Goal: Task Accomplishment & Management: Manage account settings

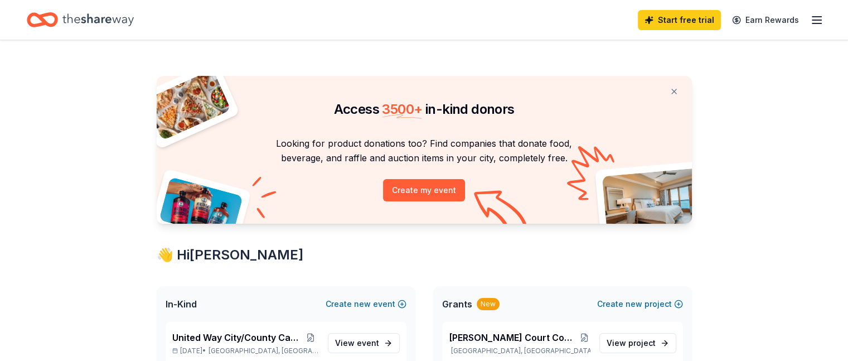
click at [812, 23] on line "button" at bounding box center [816, 23] width 9 height 0
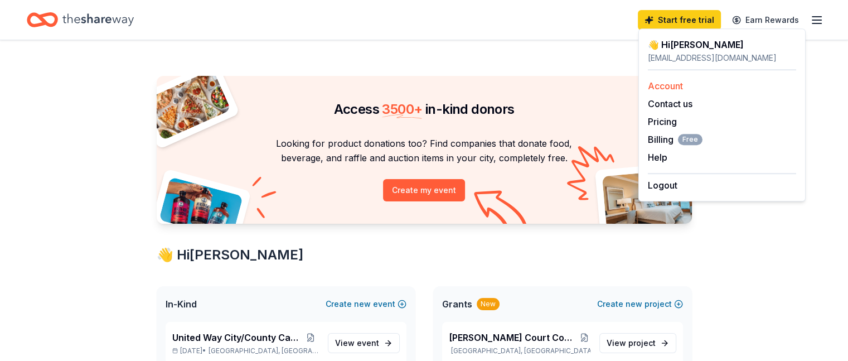
click at [677, 85] on link "Account" at bounding box center [665, 85] width 35 height 11
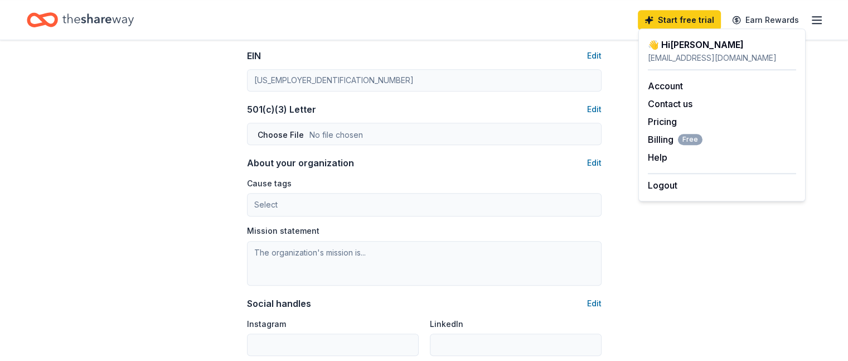
scroll to position [529, 0]
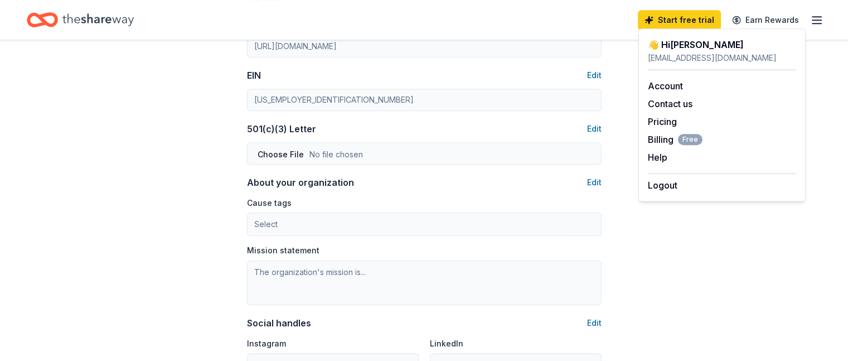
click at [722, 249] on div "Account About me Profile Edit First name [PERSON_NAME] Last name [PERSON_NAME] …" at bounding box center [424, 8] width 848 height 995
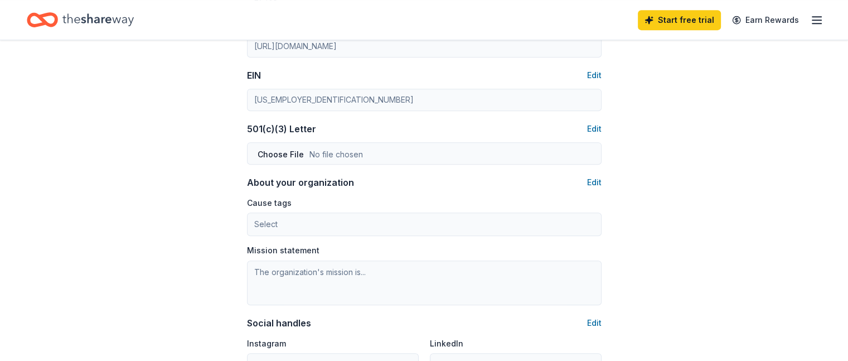
click at [58, 18] on icon "Home" at bounding box center [42, 20] width 31 height 26
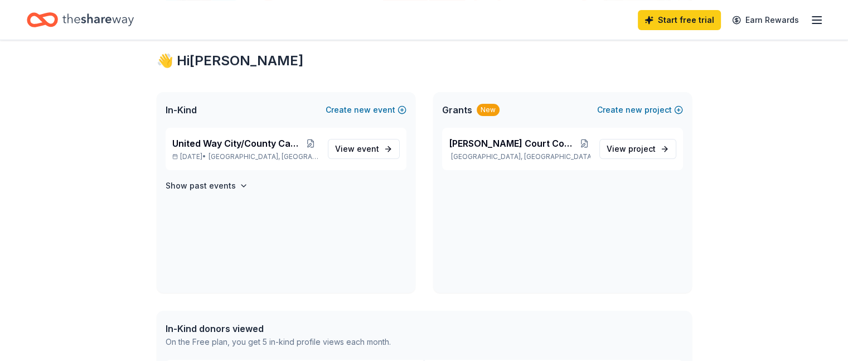
scroll to position [195, 0]
click at [248, 153] on span "[GEOGRAPHIC_DATA], [GEOGRAPHIC_DATA]" at bounding box center [263, 155] width 110 height 9
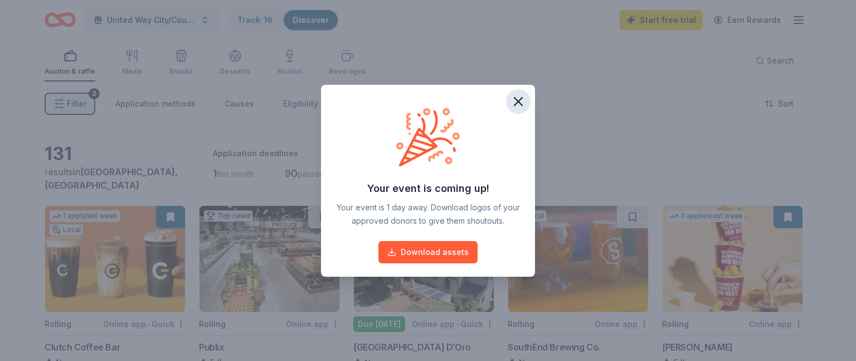
click at [522, 101] on icon "button" at bounding box center [519, 102] width 16 height 16
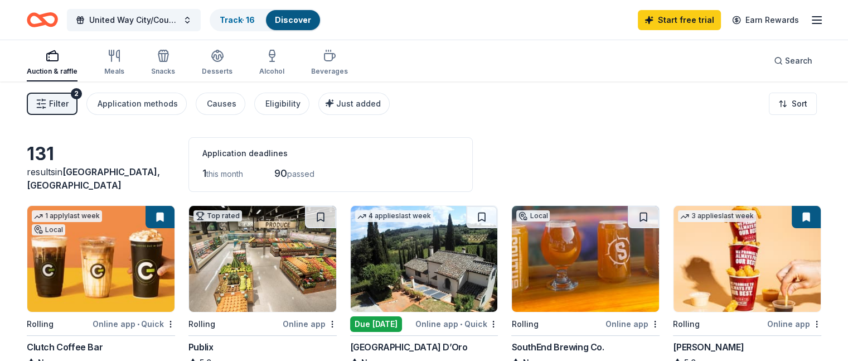
click at [812, 17] on line "button" at bounding box center [816, 17] width 9 height 0
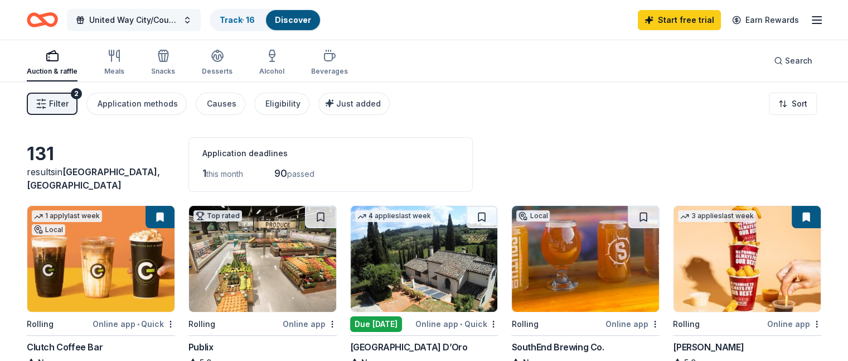
click at [201, 17] on button "United Way City/County Campaign 2025" at bounding box center [134, 20] width 134 height 22
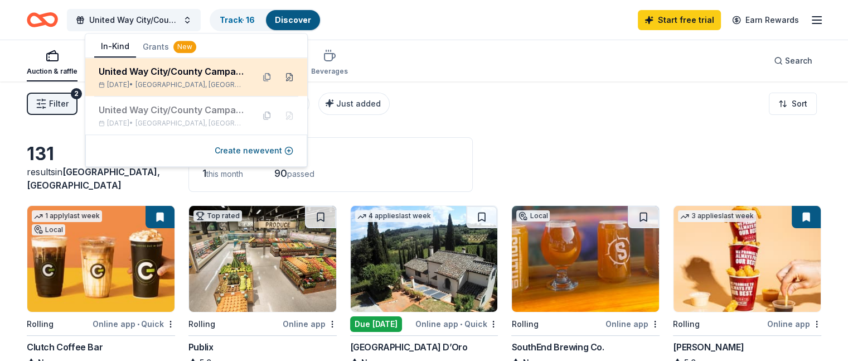
click at [292, 75] on button at bounding box center [289, 77] width 18 height 18
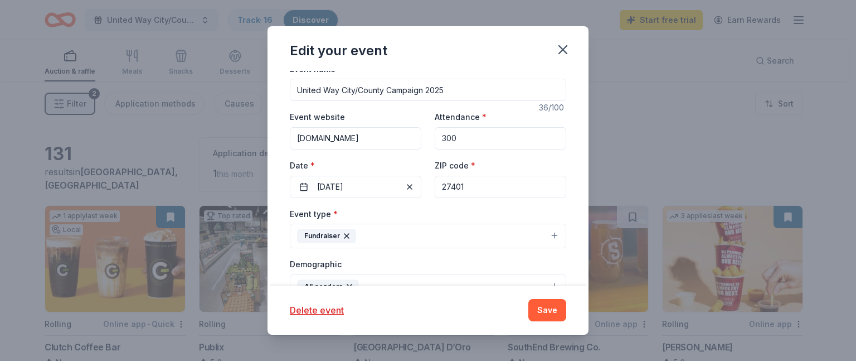
scroll to position [68, 0]
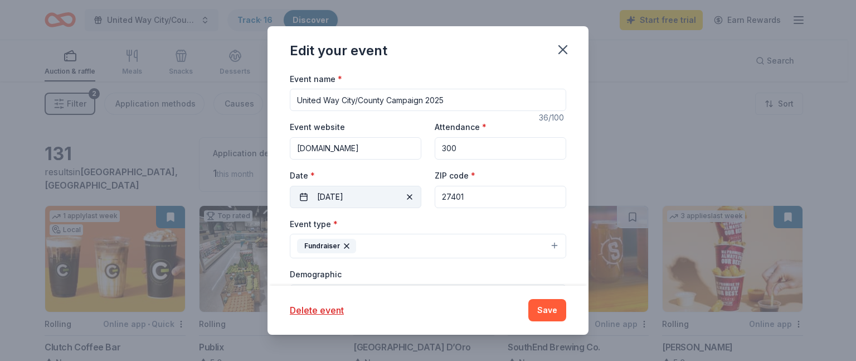
click at [404, 200] on span "button" at bounding box center [409, 196] width 13 height 13
click at [365, 198] on button "Pick a date" at bounding box center [356, 197] width 132 height 22
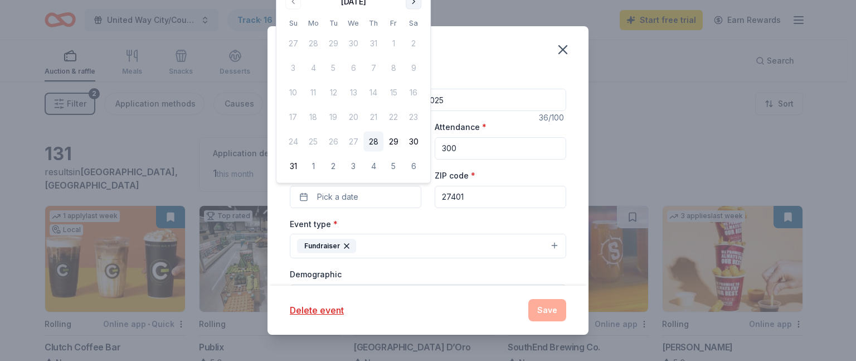
click at [414, 0] on button "Go to next month" at bounding box center [414, 2] width 16 height 16
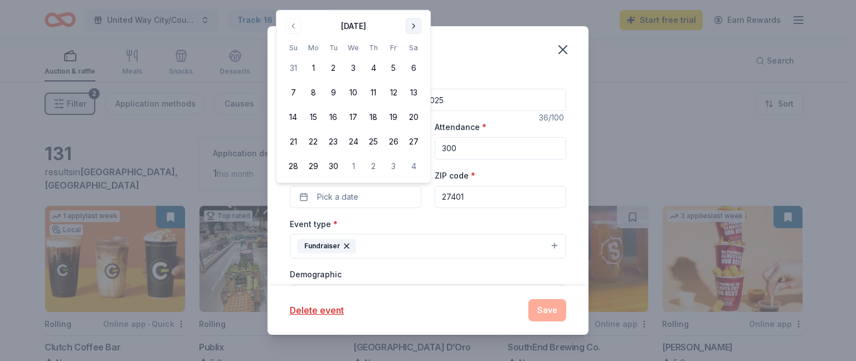
click at [414, 21] on button "Go to next month" at bounding box center [414, 26] width 16 height 16
click at [392, 167] on button "31" at bounding box center [394, 166] width 20 height 20
click at [571, 190] on div "Update donors you've applied to Let donors know of any updates you've made sinc…" at bounding box center [428, 178] width 321 height 215
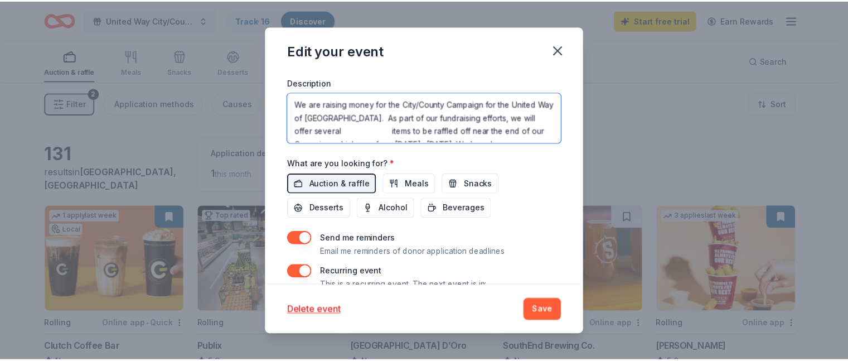
scroll to position [22, 0]
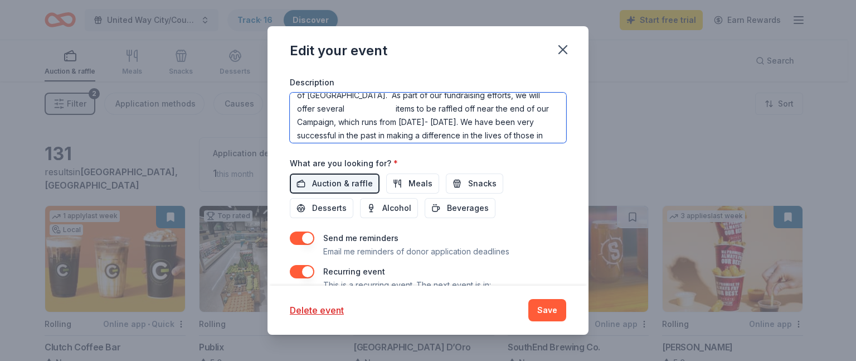
click at [407, 108] on textarea "We are raising money for the City/County Campaign for the United Way of [GEOGRA…" at bounding box center [428, 118] width 277 height 50
drag, startPoint x: 400, startPoint y: 120, endPoint x: 484, endPoint y: 121, distance: 84.2
click at [484, 121] on textarea "We are raising money for the City/County Campaign for the United Way of [GEOGRA…" at bounding box center [428, 118] width 277 height 50
type textarea "We are raising money for the City/County Campaign for the United Way of [GEOGRA…"
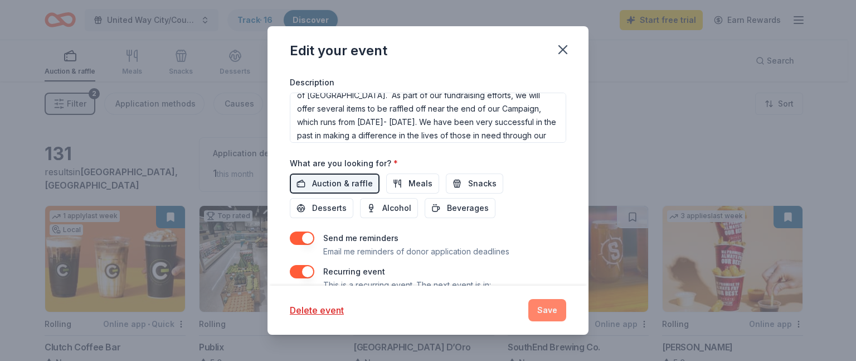
click at [539, 309] on button "Save" at bounding box center [547, 310] width 38 height 22
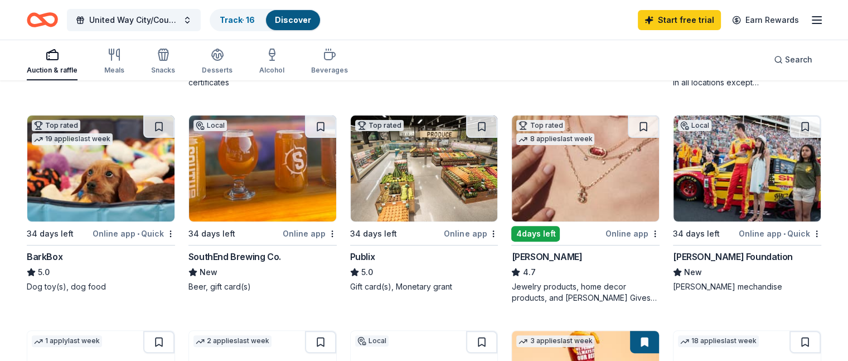
scroll to position [286, 0]
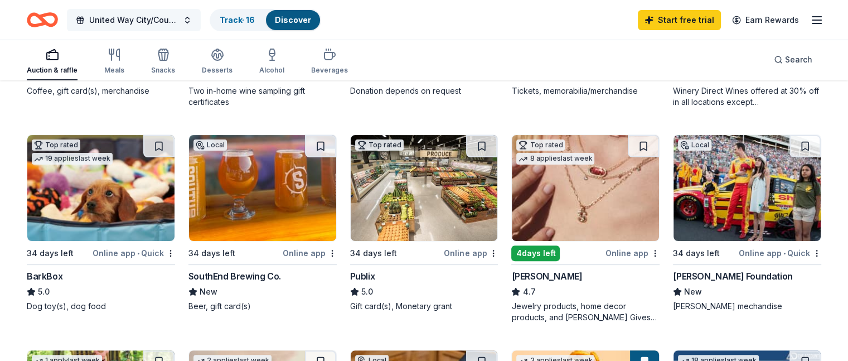
click at [201, 22] on button "United Way City/County Campaign 2025" at bounding box center [134, 20] width 134 height 22
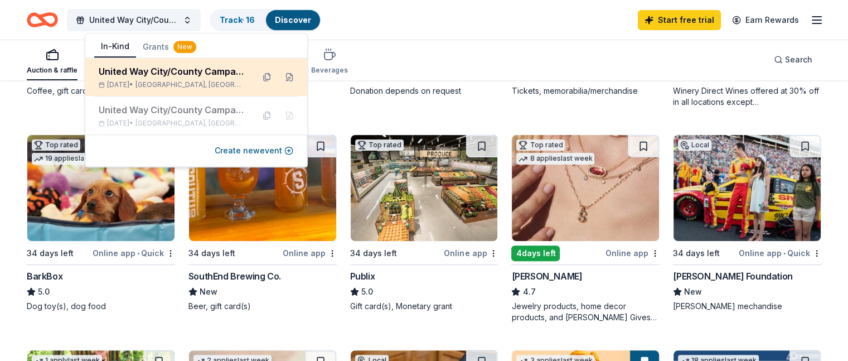
click at [224, 84] on div "[DATE] • [GEOGRAPHIC_DATA], [GEOGRAPHIC_DATA]" at bounding box center [172, 84] width 146 height 9
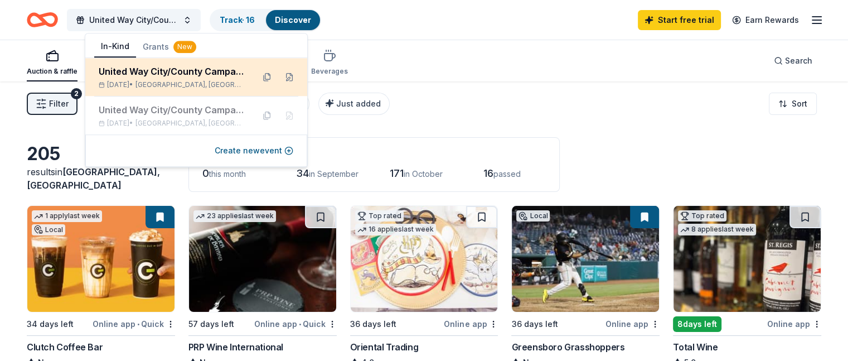
click at [224, 83] on div "[DATE] • [GEOGRAPHIC_DATA], [GEOGRAPHIC_DATA]" at bounding box center [172, 84] width 146 height 9
click at [265, 78] on button at bounding box center [267, 77] width 18 height 18
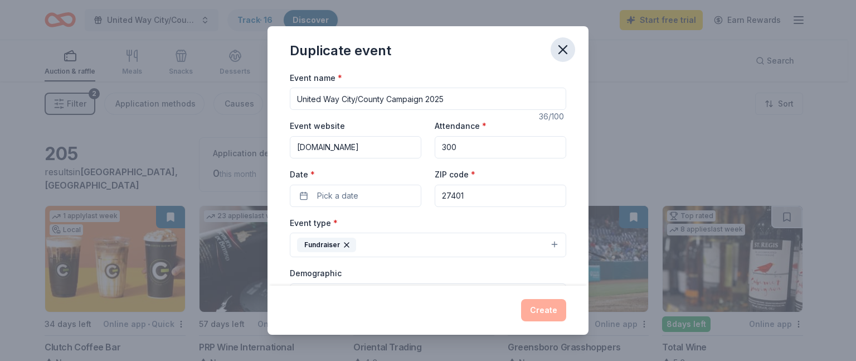
click at [564, 44] on icon "button" at bounding box center [563, 50] width 16 height 16
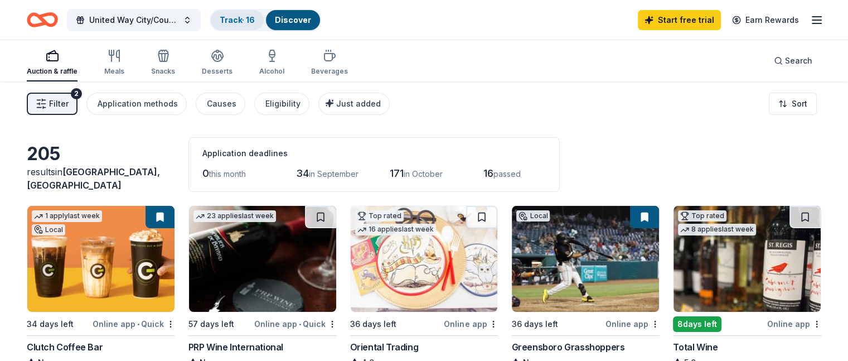
click at [254, 22] on link "Track · 16" at bounding box center [237, 19] width 35 height 9
click at [273, 20] on button "Track · 16 Discover" at bounding box center [265, 20] width 111 height 22
click at [254, 22] on link "Track · 16" at bounding box center [237, 19] width 35 height 9
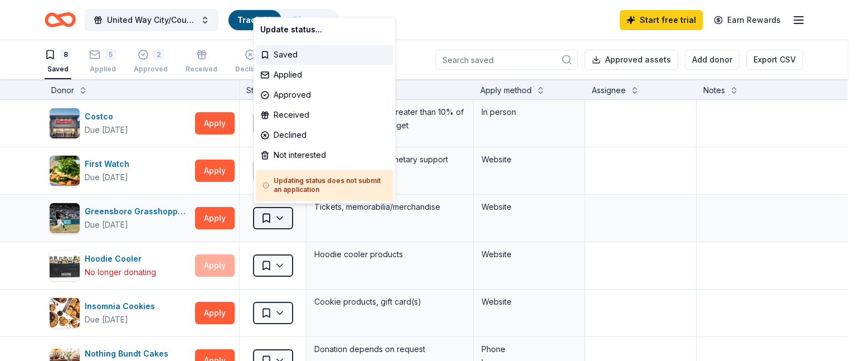
click at [283, 212] on html "[GEOGRAPHIC_DATA]/County Campaign 2025 Track · 16 Discover Start free trial Ear…" at bounding box center [428, 180] width 856 height 361
click at [301, 131] on div "Declined" at bounding box center [324, 135] width 137 height 20
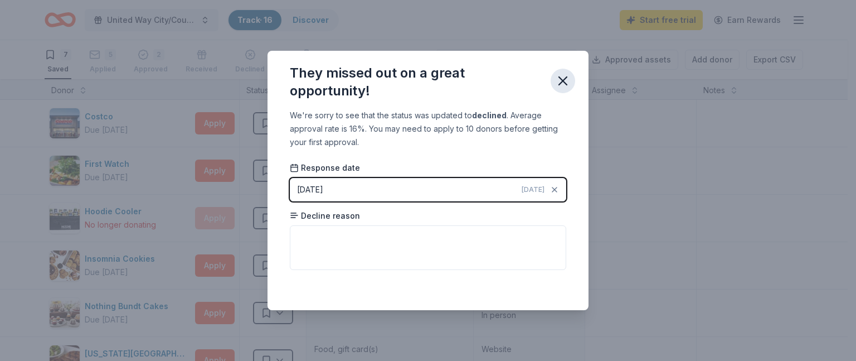
click at [566, 80] on icon "button" at bounding box center [563, 81] width 16 height 16
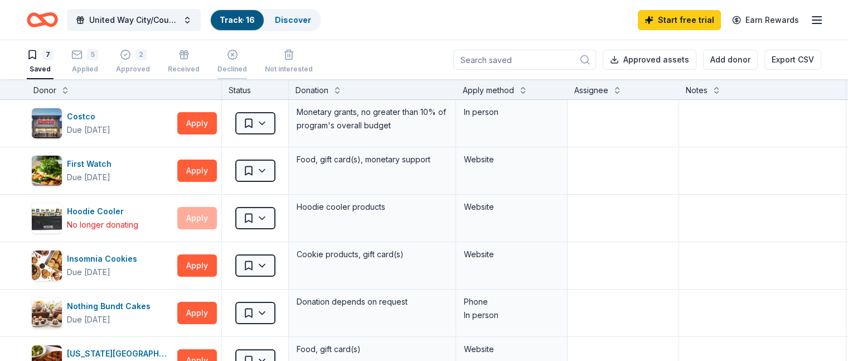
click at [243, 62] on div "Declined" at bounding box center [232, 61] width 30 height 25
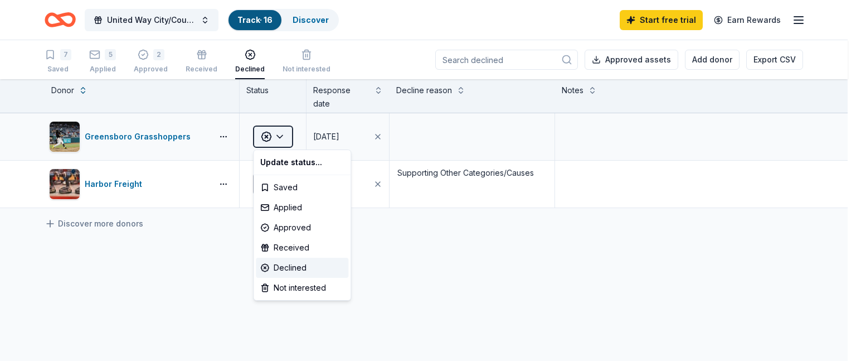
click at [278, 135] on html "[GEOGRAPHIC_DATA]/County Campaign 2025 Track · 16 Discover Start free trial Ear…" at bounding box center [428, 180] width 856 height 361
click at [287, 222] on div "Approved" at bounding box center [302, 227] width 93 height 20
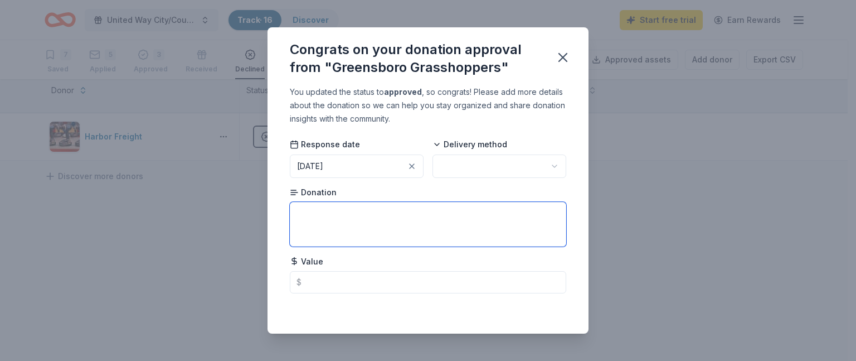
click at [395, 218] on textarea at bounding box center [428, 224] width 277 height 45
type textarea "Did not accept donation due to our Campaign start being delayed"
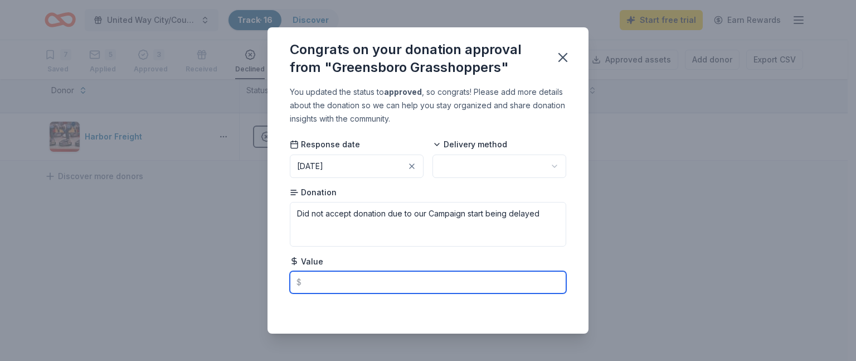
click at [398, 283] on input "text" at bounding box center [428, 282] width 277 height 22
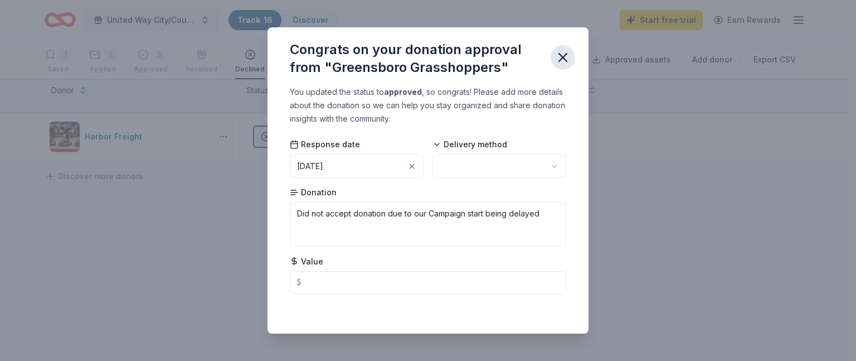
click at [564, 58] on icon "button" at bounding box center [563, 58] width 8 height 8
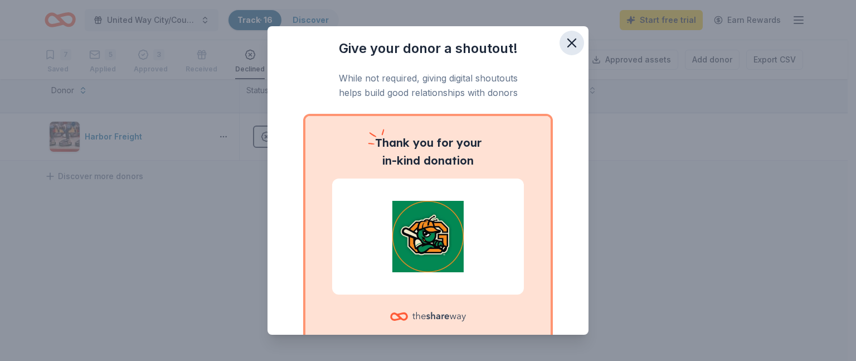
click at [568, 44] on icon "button" at bounding box center [572, 43] width 8 height 8
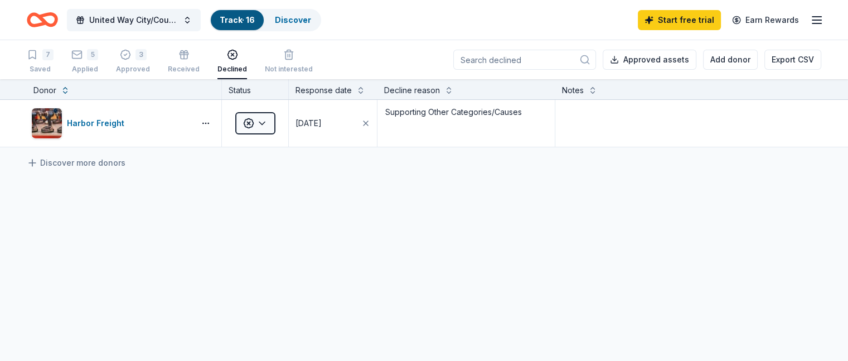
click at [255, 22] on link "Track · 16" at bounding box center [237, 19] width 35 height 9
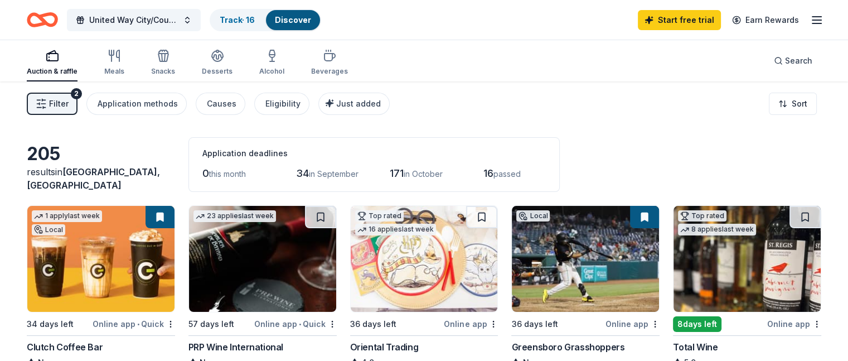
click at [311, 18] on link "Discover" at bounding box center [293, 19] width 36 height 9
click at [245, 13] on div "Track · 16" at bounding box center [237, 20] width 53 height 20
click at [240, 27] on div "Track · 16" at bounding box center [237, 20] width 53 height 20
click at [259, 24] on div "Track · 16" at bounding box center [237, 20] width 53 height 20
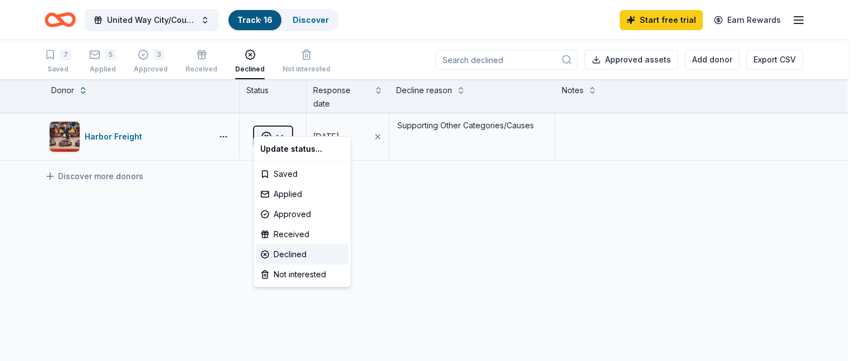
click at [283, 120] on html "[GEOGRAPHIC_DATA]/County Campaign 2025 Track · 16 Discover Start free trial Ear…" at bounding box center [428, 180] width 856 height 361
click at [291, 255] on div "Declined" at bounding box center [302, 254] width 93 height 20
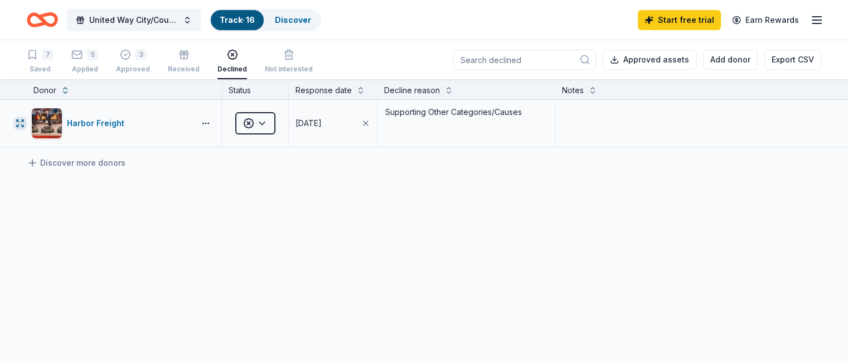
click at [25, 119] on icon "button" at bounding box center [20, 123] width 9 height 9
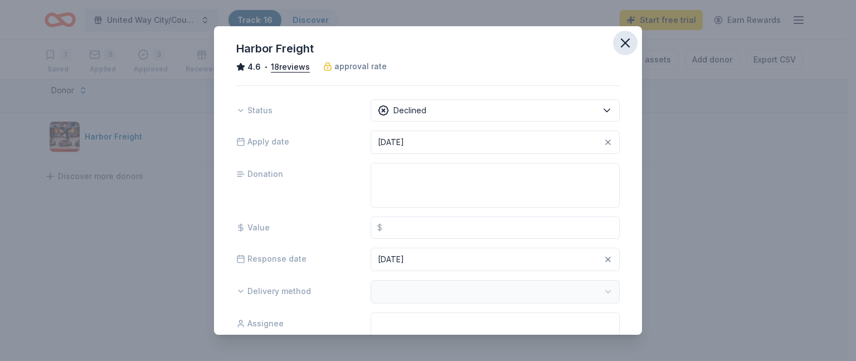
click at [622, 44] on icon "button" at bounding box center [626, 43] width 8 height 8
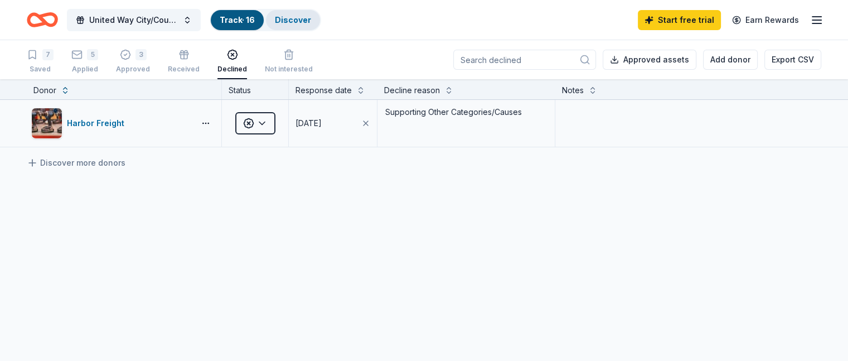
click at [301, 17] on link "Discover" at bounding box center [293, 19] width 36 height 9
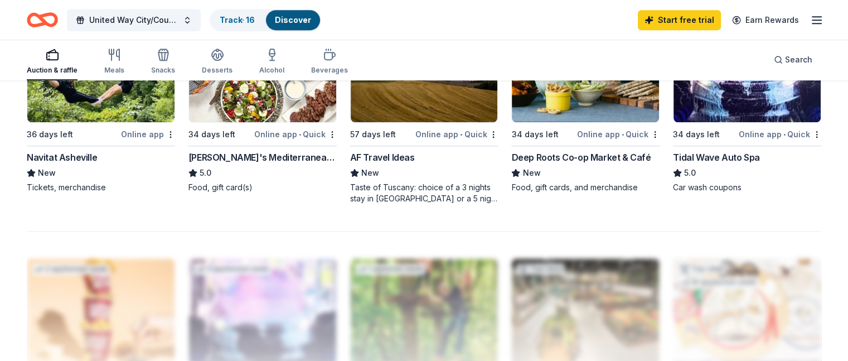
scroll to position [840, 0]
